Goal: Task Accomplishment & Management: Manage account settings

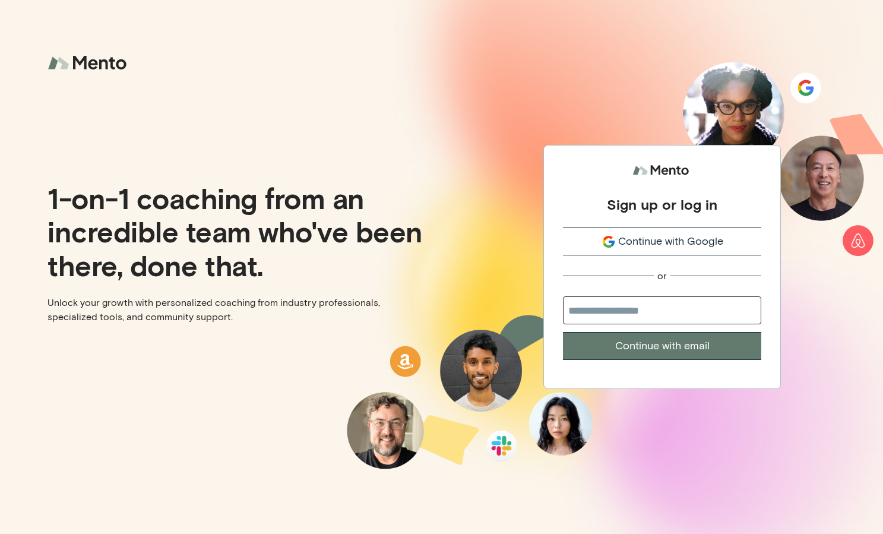
click at [598, 311] on input "email" at bounding box center [662, 310] width 198 height 28
type input "**********"
click at [642, 360] on div "**********" at bounding box center [662, 267] width 238 height 245
click at [642, 353] on button "Continue with email" at bounding box center [662, 346] width 198 height 28
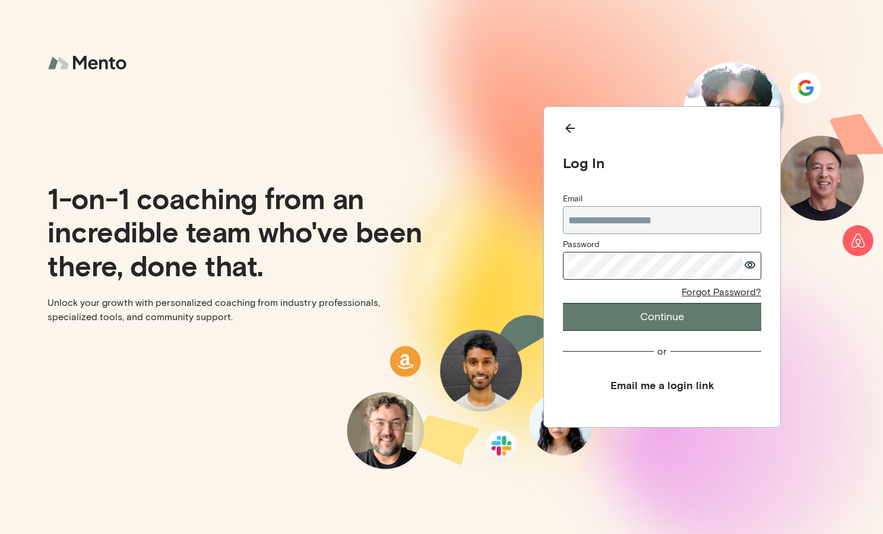
click at [670, 315] on button "Continue" at bounding box center [662, 317] width 198 height 28
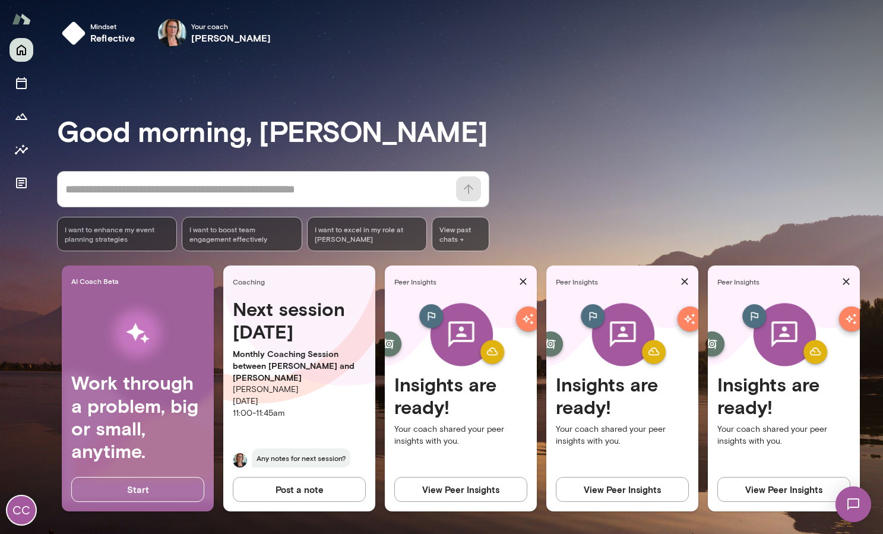
click at [21, 517] on div "CC" at bounding box center [21, 510] width 29 height 29
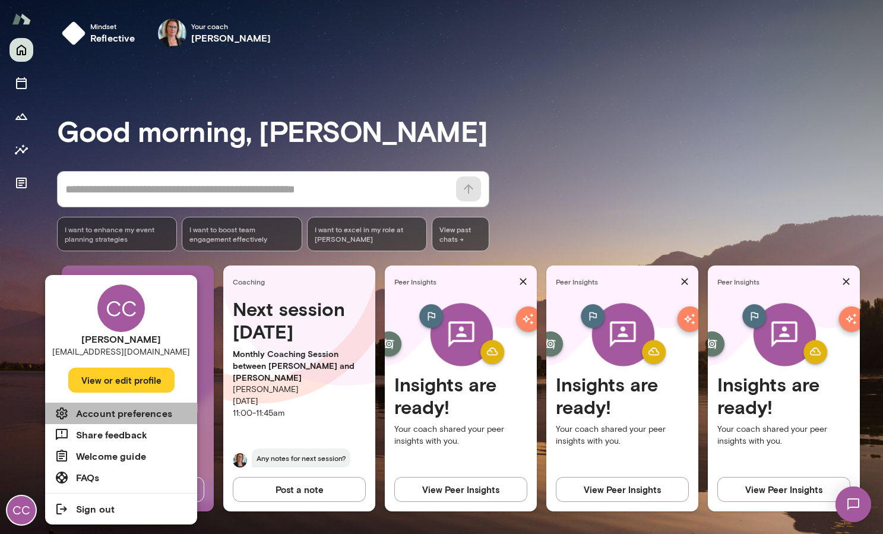
click at [121, 413] on h6 "Account preferences" at bounding box center [124, 413] width 96 height 14
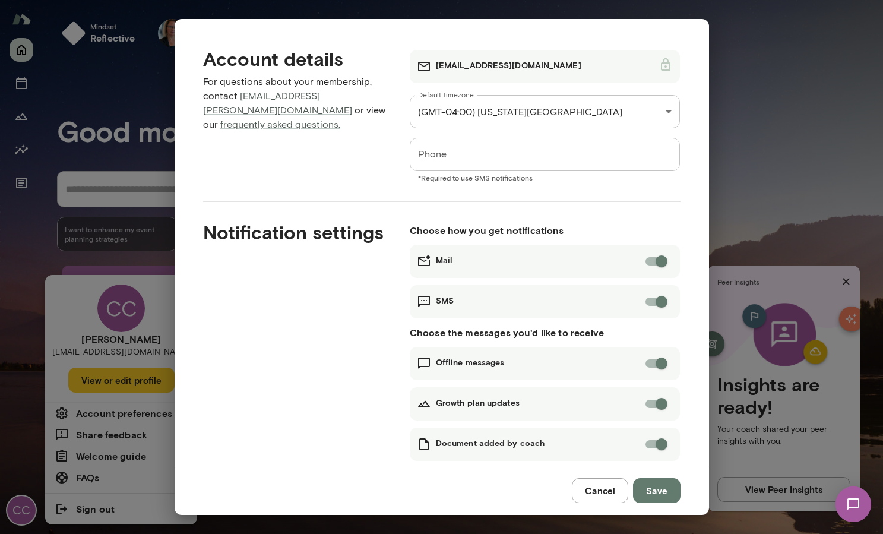
scroll to position [24, 0]
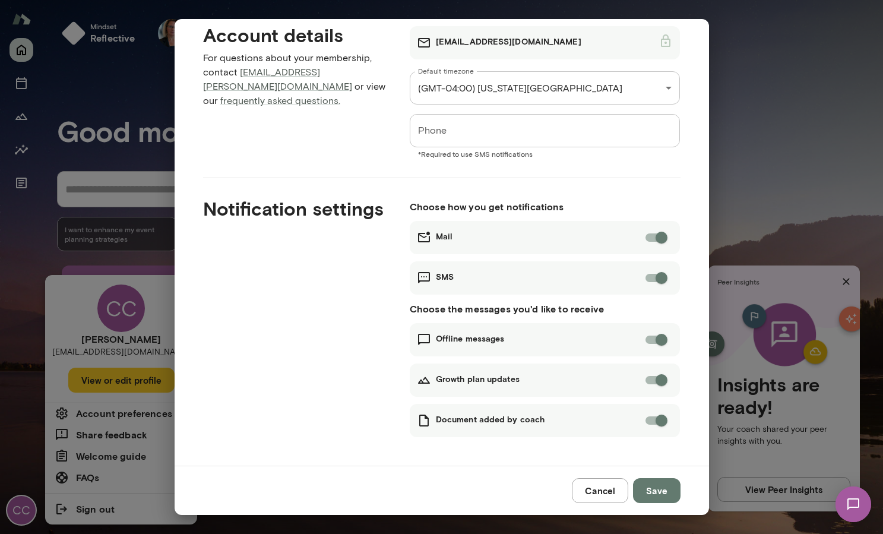
click at [594, 496] on button "Cancel" at bounding box center [600, 490] width 56 height 25
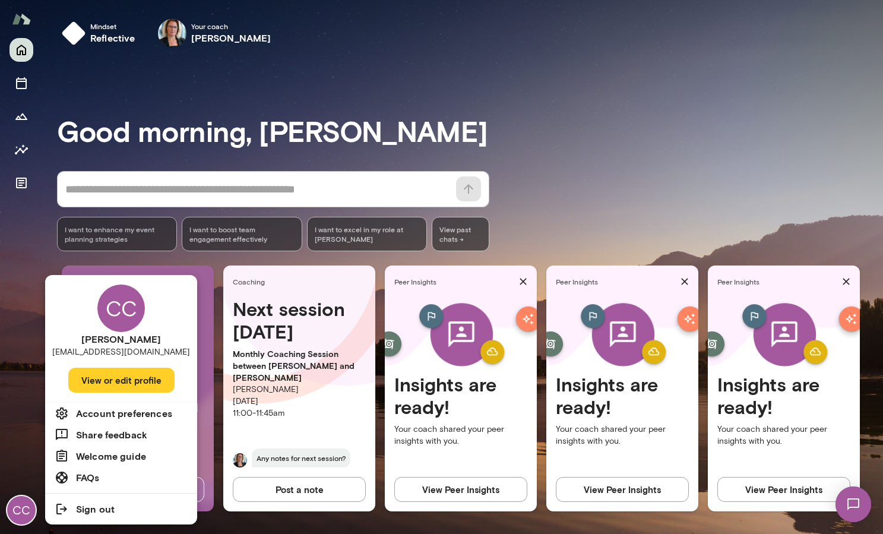
click at [103, 381] on button "View or edit profile" at bounding box center [121, 380] width 106 height 25
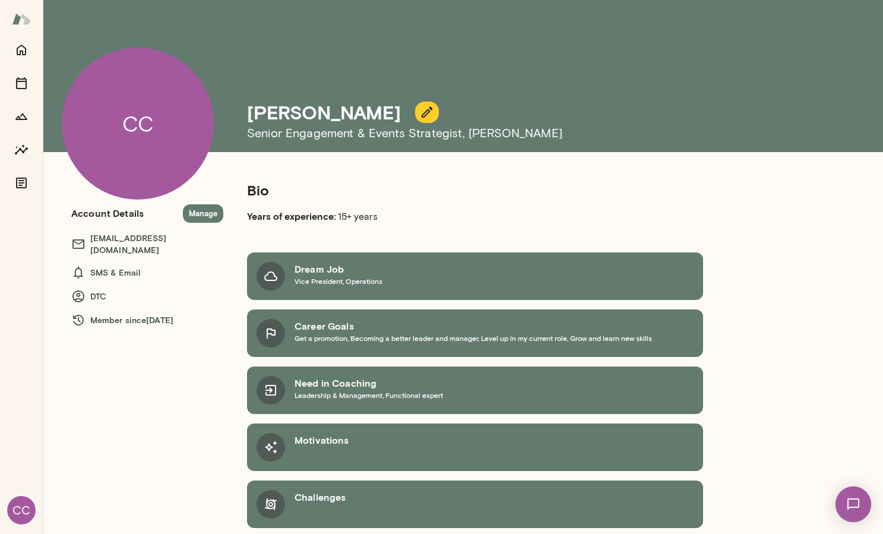
scroll to position [3, 0]
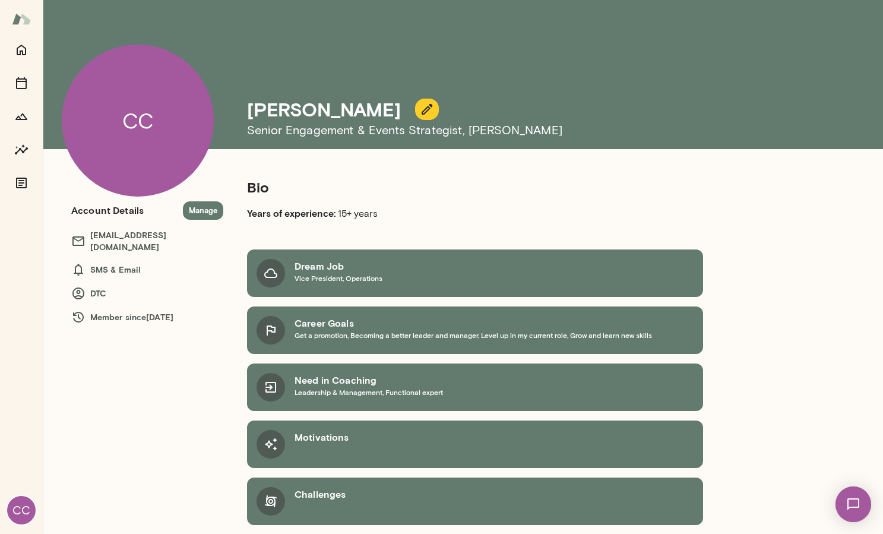
click at [89, 213] on h6 "Account Details" at bounding box center [107, 210] width 72 height 14
click at [200, 213] on button "Manage" at bounding box center [203, 210] width 40 height 18
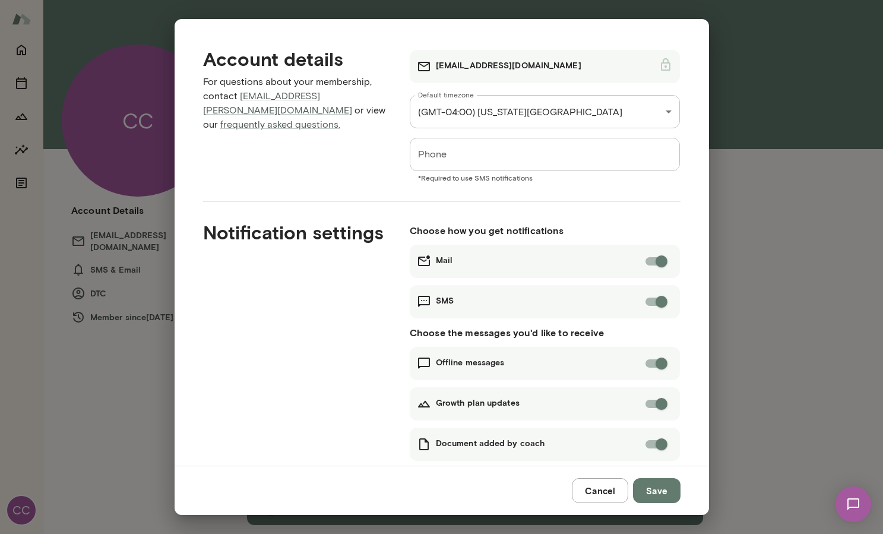
scroll to position [24, 0]
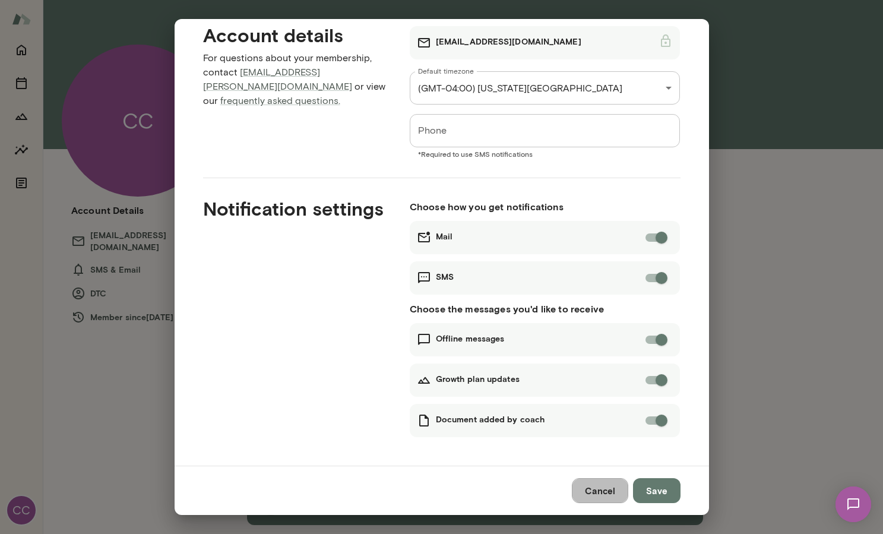
click at [609, 498] on button "Cancel" at bounding box center [600, 490] width 56 height 25
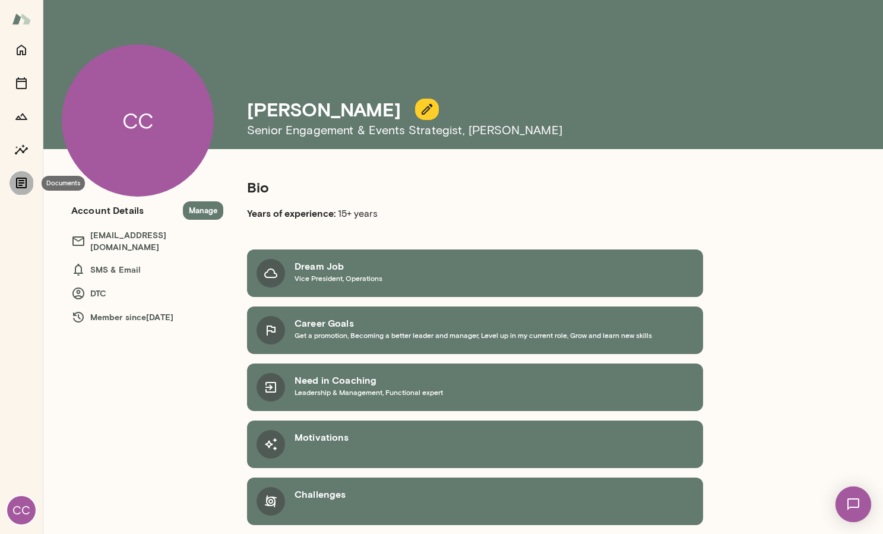
click at [26, 179] on icon "Documents" at bounding box center [21, 183] width 11 height 11
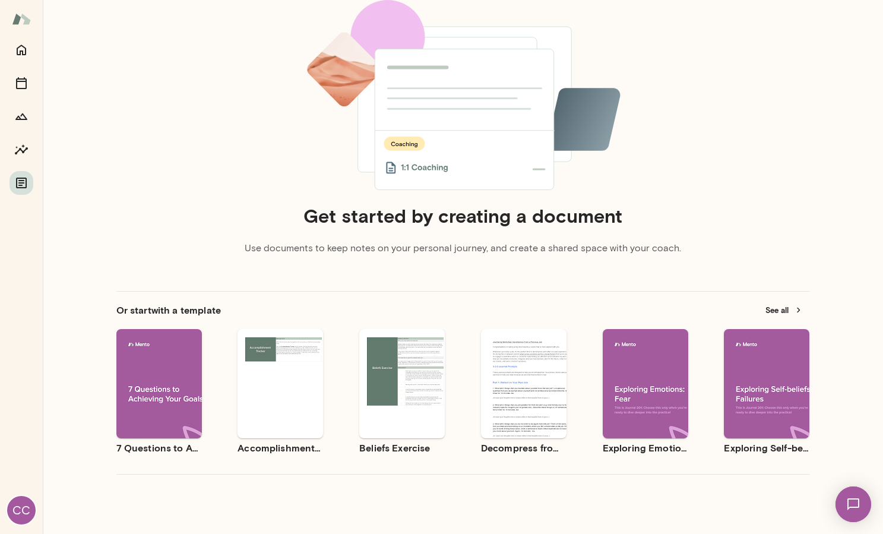
scroll to position [115, 0]
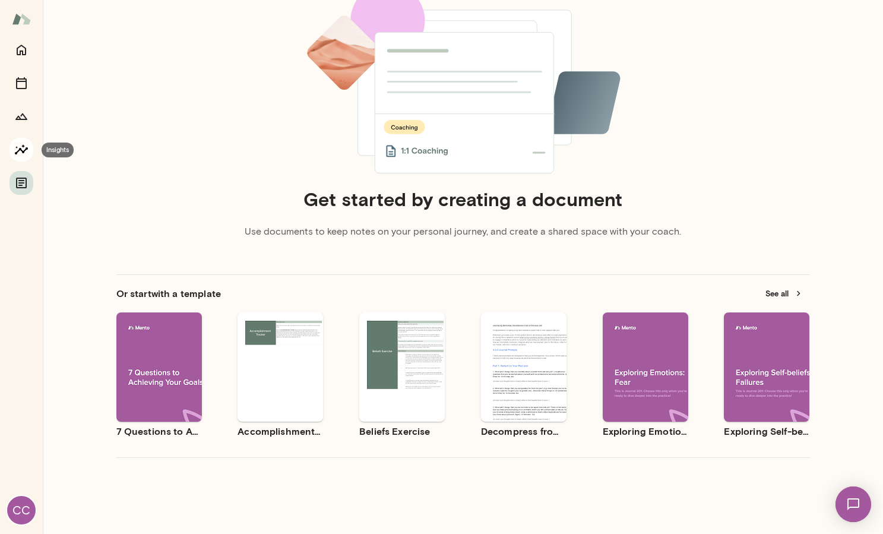
click at [21, 151] on icon "Insights" at bounding box center [21, 150] width 14 height 14
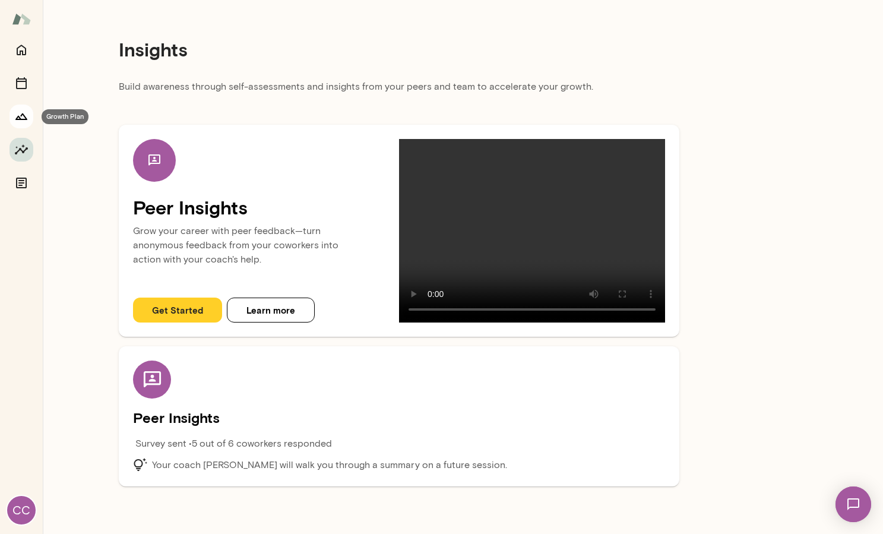
click at [25, 121] on icon "Growth Plan" at bounding box center [21, 116] width 14 height 14
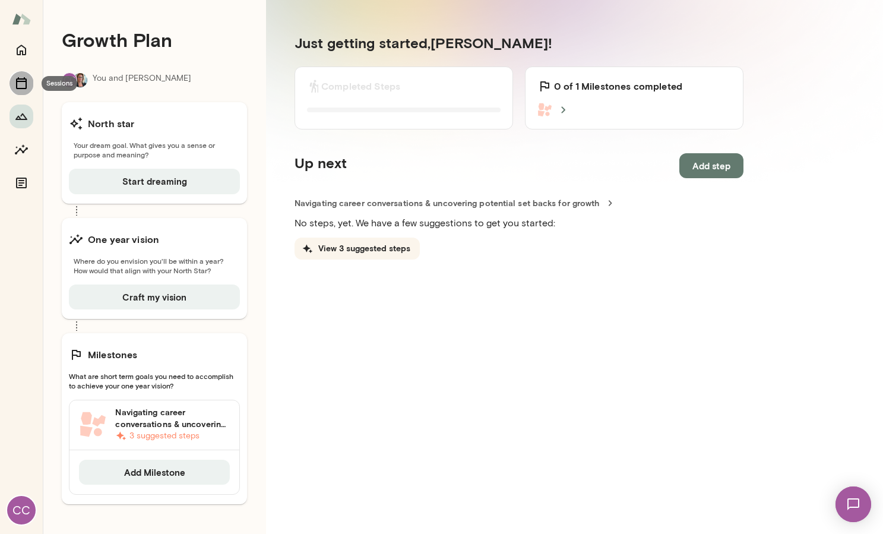
click at [18, 81] on icon "Sessions" at bounding box center [21, 83] width 11 height 12
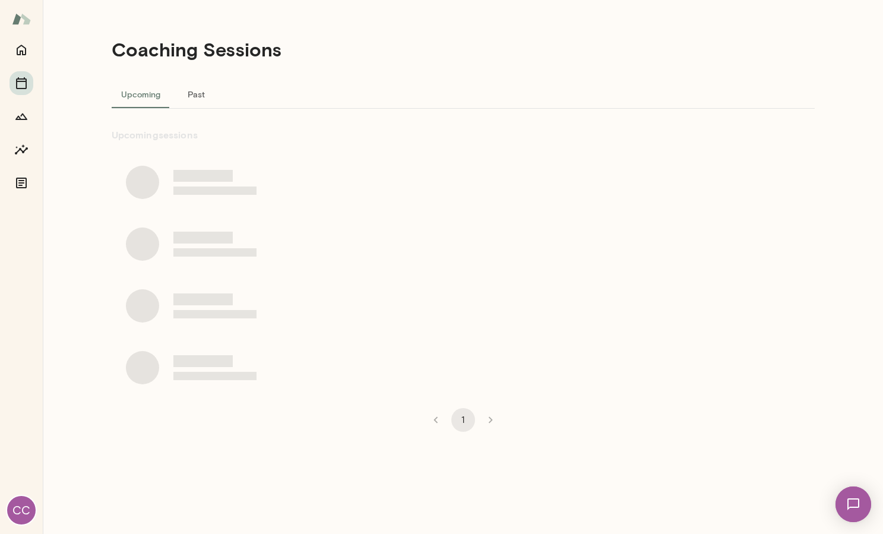
click at [17, 129] on div at bounding box center [22, 116] width 24 height 157
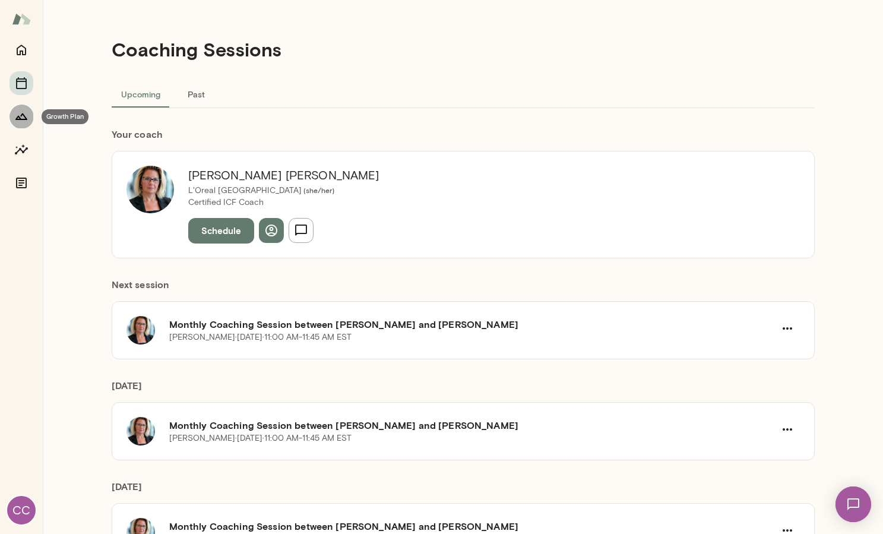
click at [17, 123] on button "Growth Plan" at bounding box center [22, 117] width 24 height 24
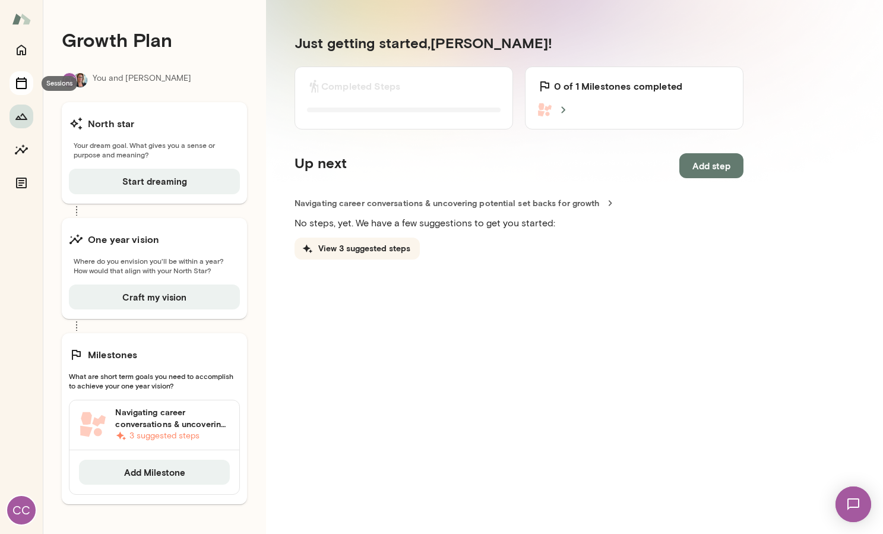
click at [22, 83] on icon "Sessions" at bounding box center [21, 83] width 14 height 14
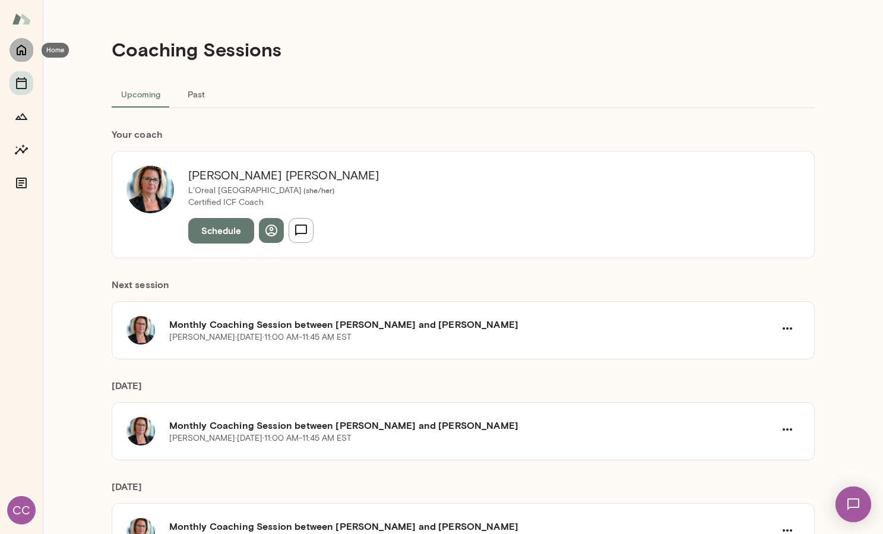
click at [26, 53] on icon "Home" at bounding box center [22, 50] width 10 height 11
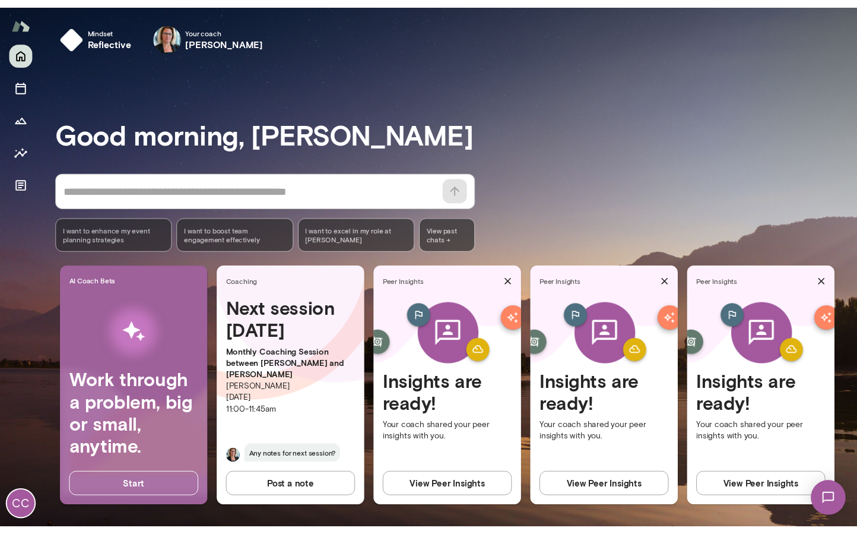
scroll to position [1, 0]
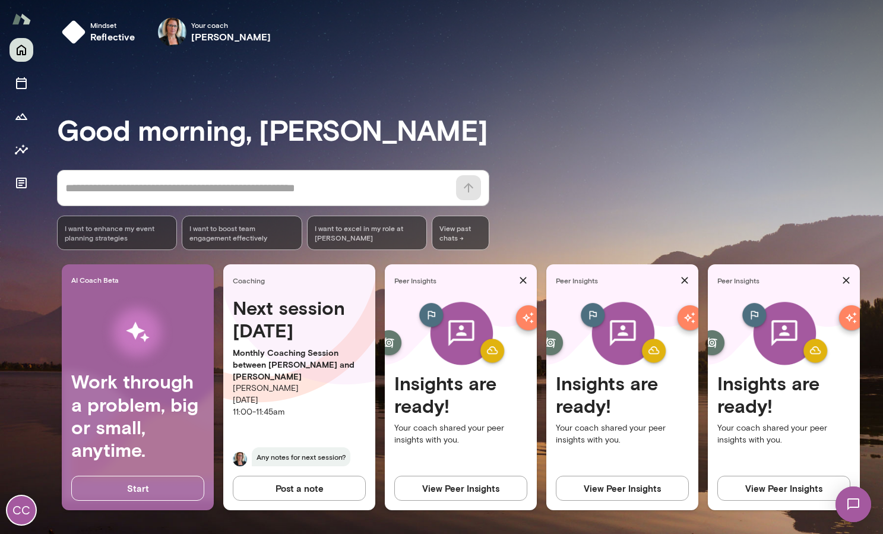
click at [17, 19] on img at bounding box center [21, 19] width 19 height 23
click at [24, 501] on div "CC" at bounding box center [21, 510] width 29 height 29
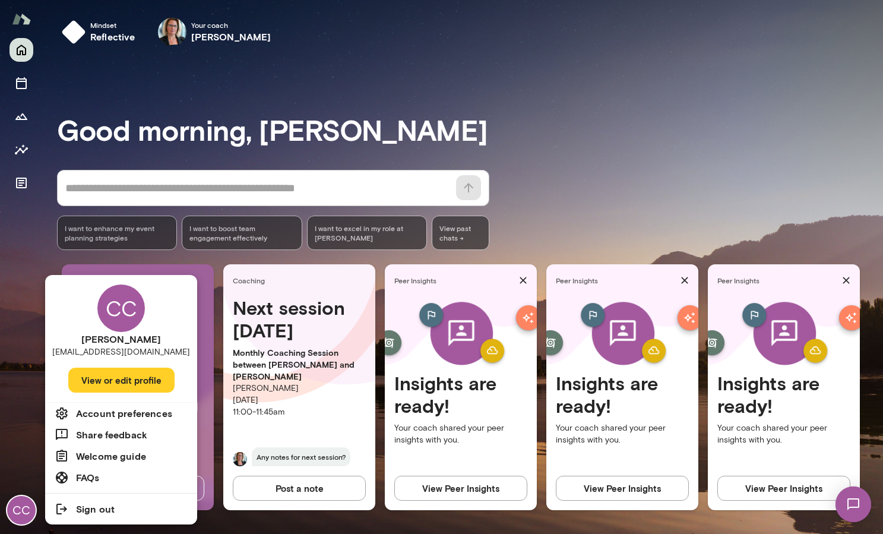
click at [568, 83] on div at bounding box center [441, 267] width 883 height 534
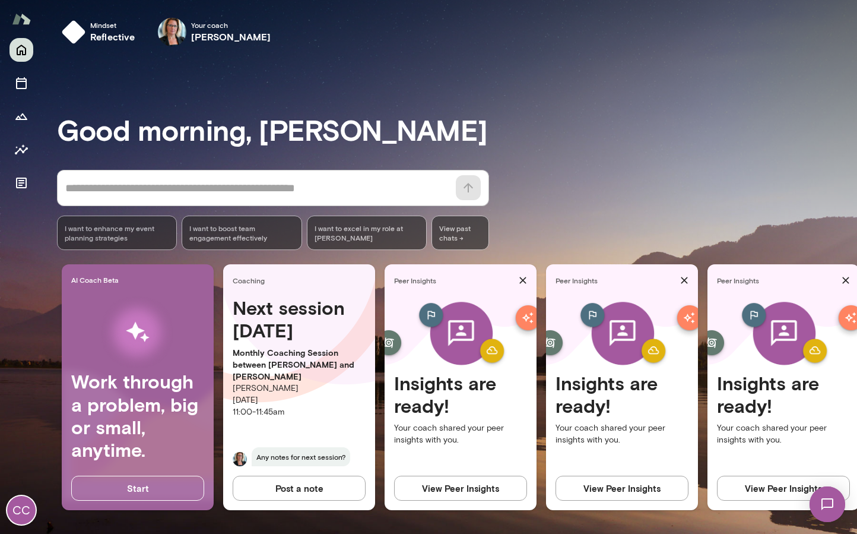
click at [18, 521] on div "CC" at bounding box center [21, 510] width 29 height 29
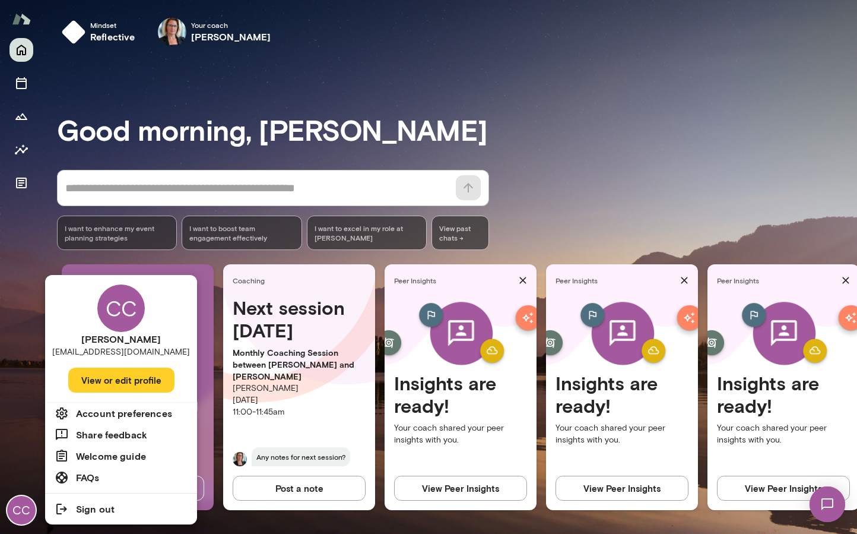
click at [115, 319] on div "CC" at bounding box center [121, 308] width 48 height 48
click at [117, 384] on button "View or edit profile" at bounding box center [121, 380] width 106 height 25
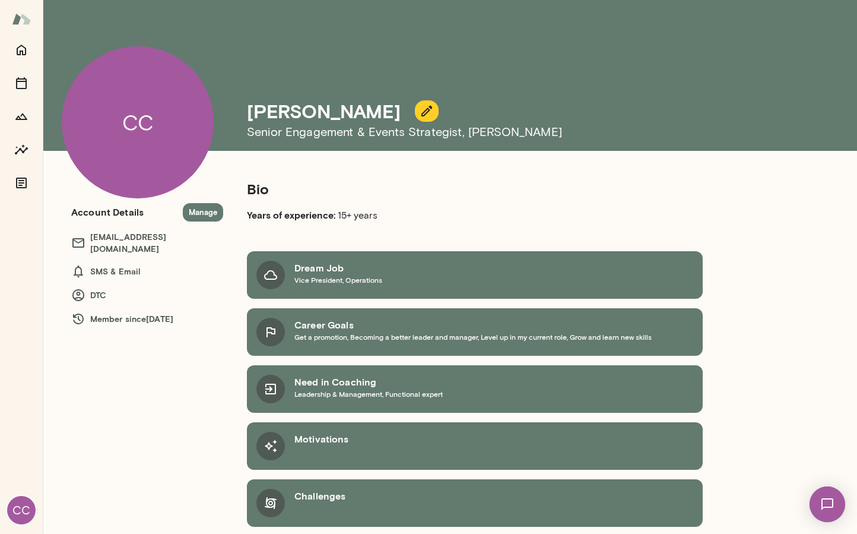
scroll to position [3, 0]
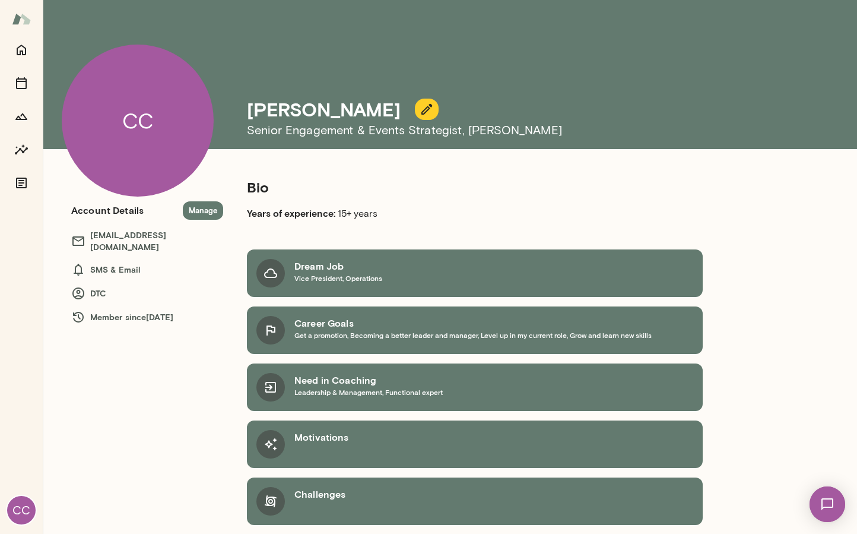
click at [201, 211] on button "Manage" at bounding box center [203, 210] width 40 height 18
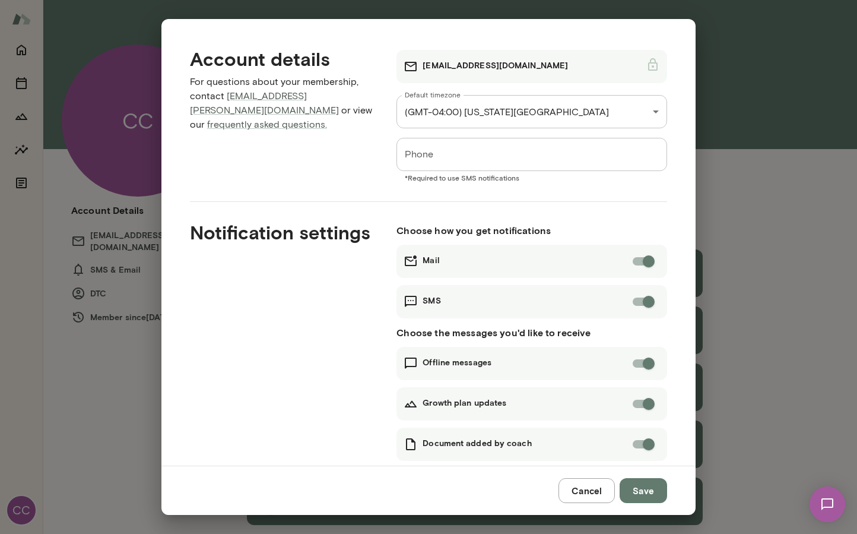
scroll to position [24, 0]
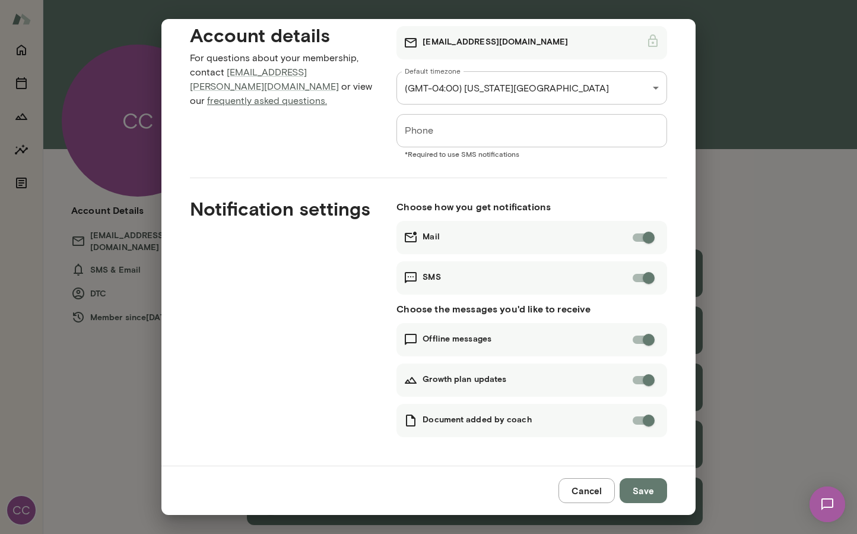
click at [271, 95] on link "frequently asked questions." at bounding box center [267, 100] width 120 height 11
